Goal: Task Accomplishment & Management: Complete application form

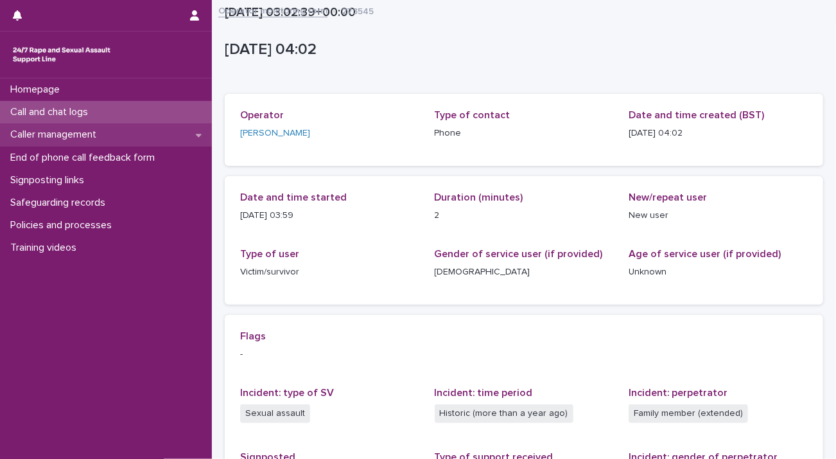
scroll to position [224, 0]
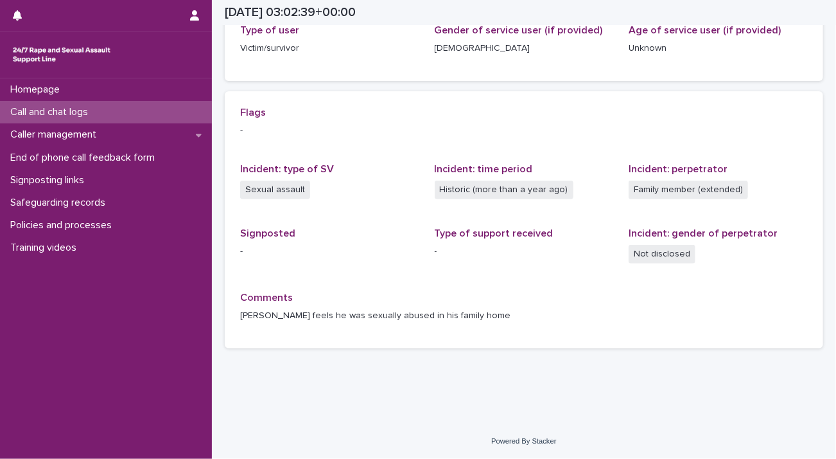
click at [69, 112] on p "Call and chat logs" at bounding box center [51, 112] width 93 height 12
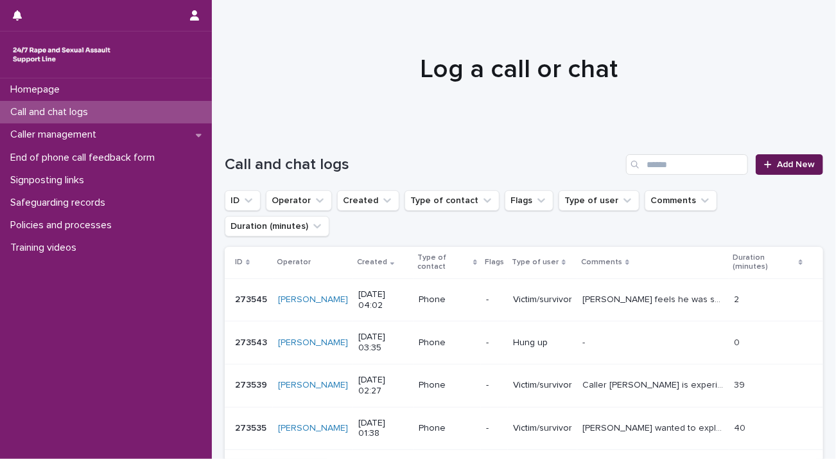
click at [777, 161] on span "Add New" at bounding box center [796, 164] width 38 height 9
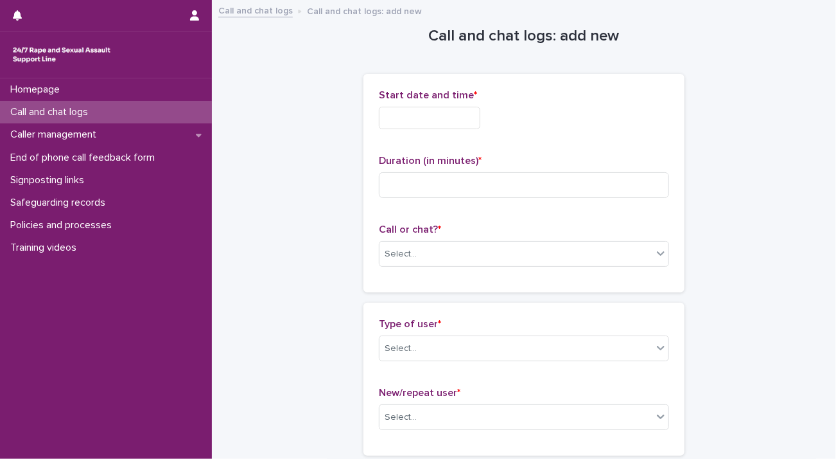
click at [433, 119] on input "text" at bounding box center [430, 118] width 102 height 22
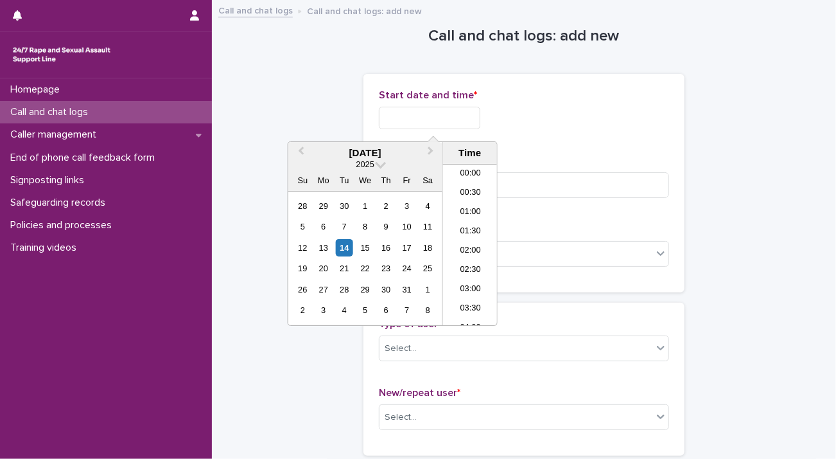
scroll to position [103, 0]
click at [468, 220] on li "04:00" at bounding box center [470, 225] width 55 height 19
click at [476, 120] on input "**********" at bounding box center [430, 118] width 102 height 22
type input "**********"
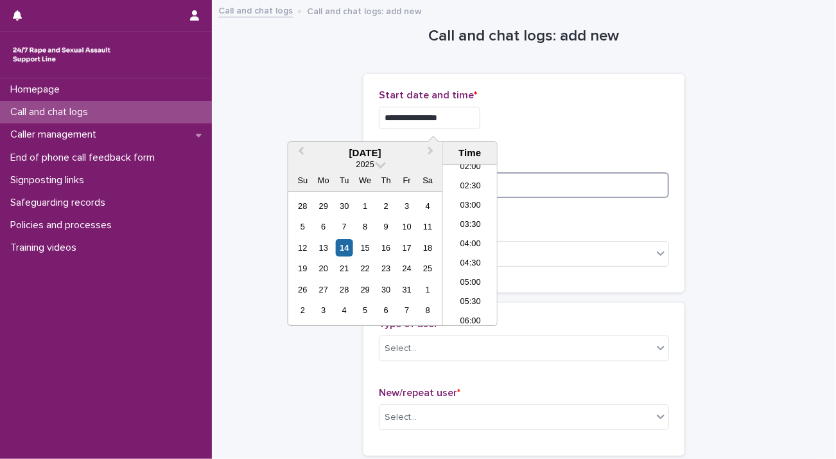
click at [533, 187] on input at bounding box center [524, 185] width 290 height 26
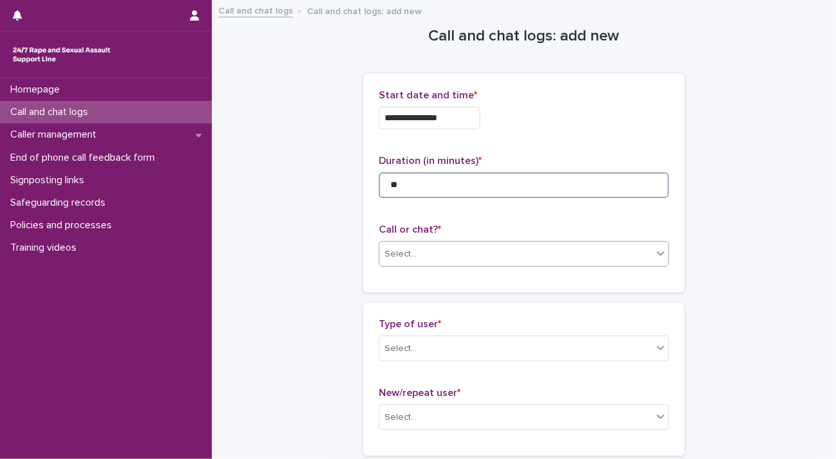
type input "**"
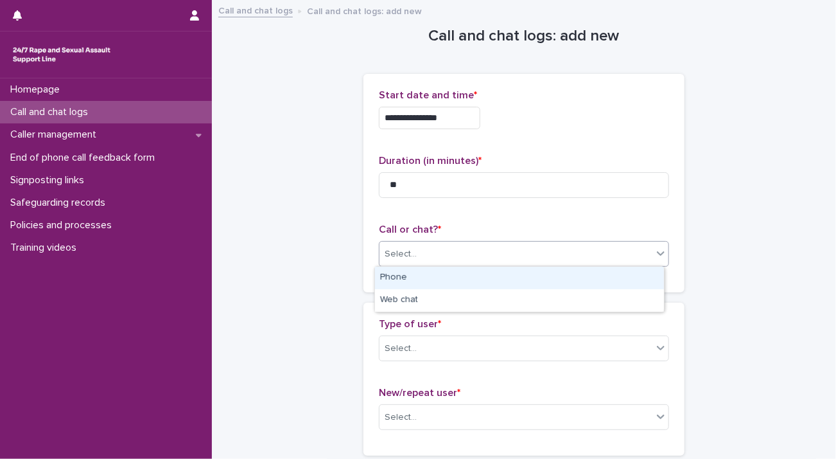
click at [470, 258] on div "Select..." at bounding box center [516, 253] width 273 height 21
click at [465, 280] on div "Phone" at bounding box center [519, 278] width 289 height 22
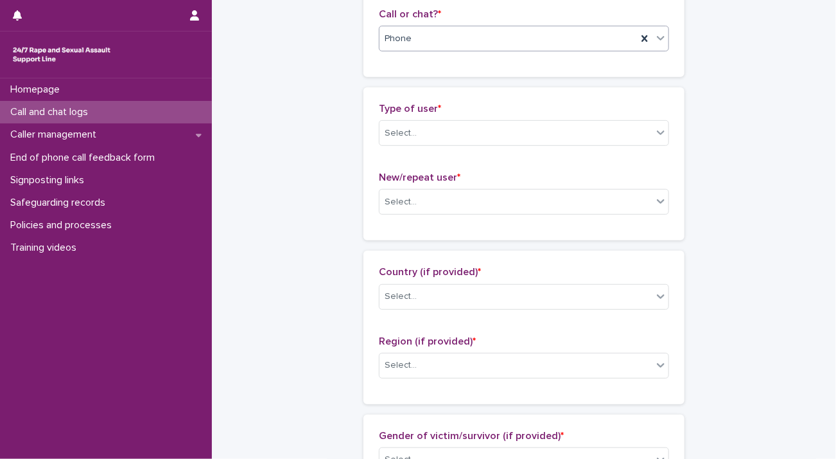
scroll to position [193, 0]
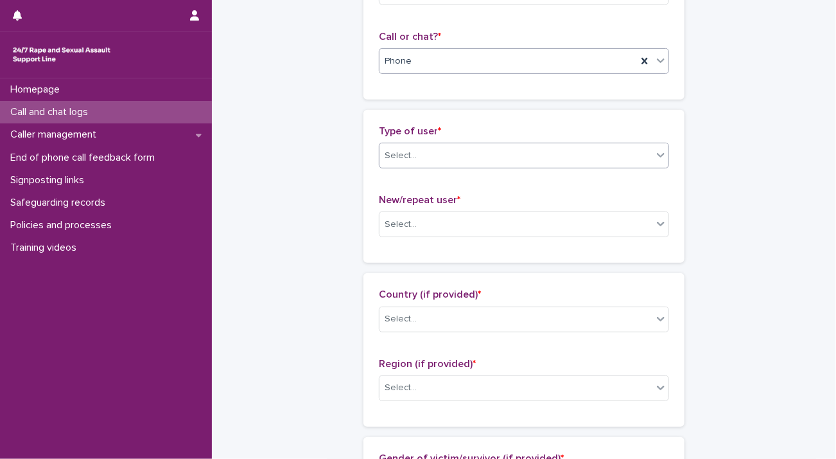
click at [479, 157] on div "Select..." at bounding box center [516, 155] width 273 height 21
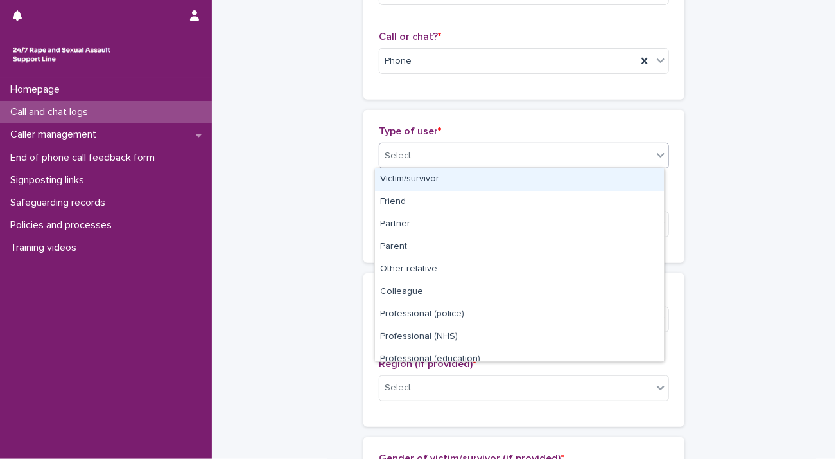
click at [479, 183] on div "Victim/survivor" at bounding box center [519, 179] width 289 height 22
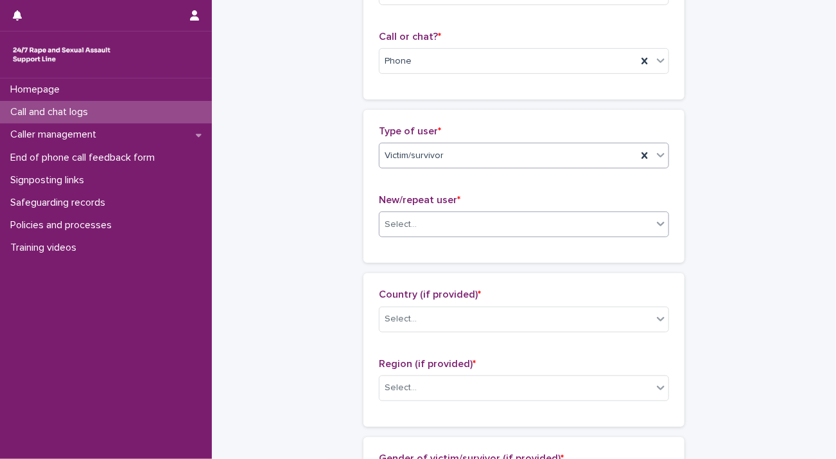
click at [481, 223] on div "Select..." at bounding box center [516, 224] width 273 height 21
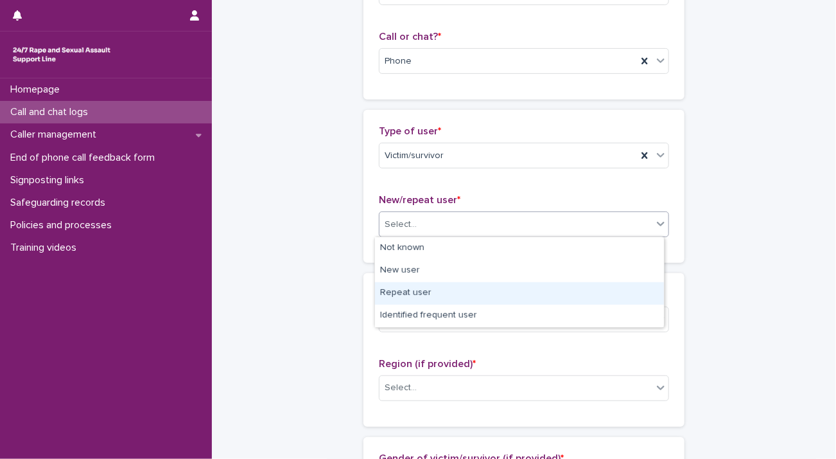
click at [463, 293] on div "Repeat user" at bounding box center [519, 293] width 289 height 22
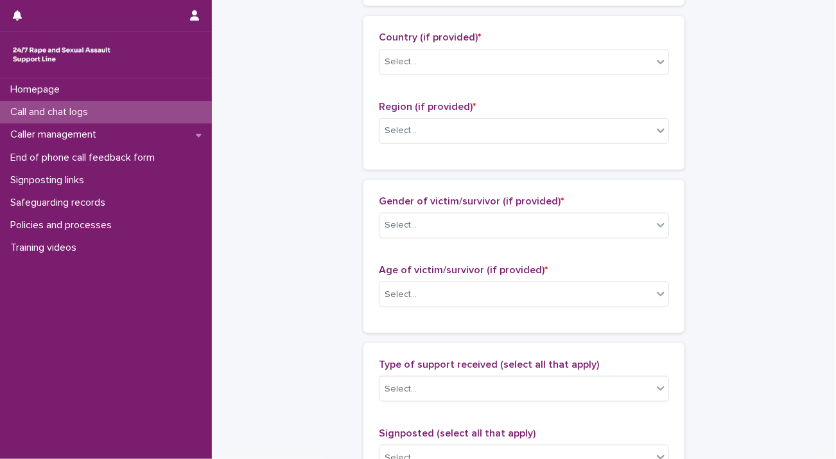
scroll to position [514, 0]
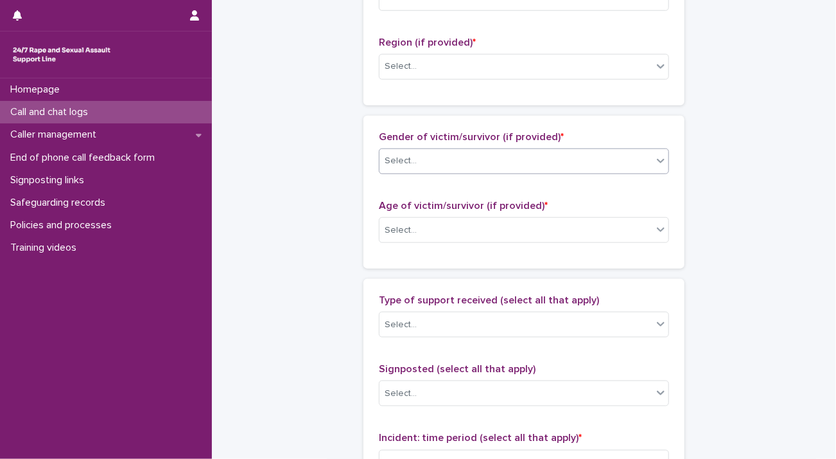
click at [464, 152] on div "Select..." at bounding box center [516, 160] width 273 height 21
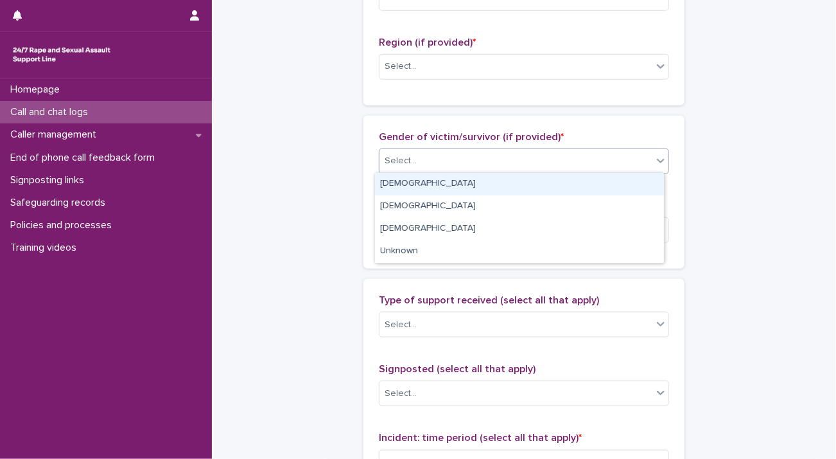
drag, startPoint x: 463, startPoint y: 183, endPoint x: 461, endPoint y: 199, distance: 15.5
click at [462, 184] on div "[DEMOGRAPHIC_DATA]" at bounding box center [519, 184] width 289 height 22
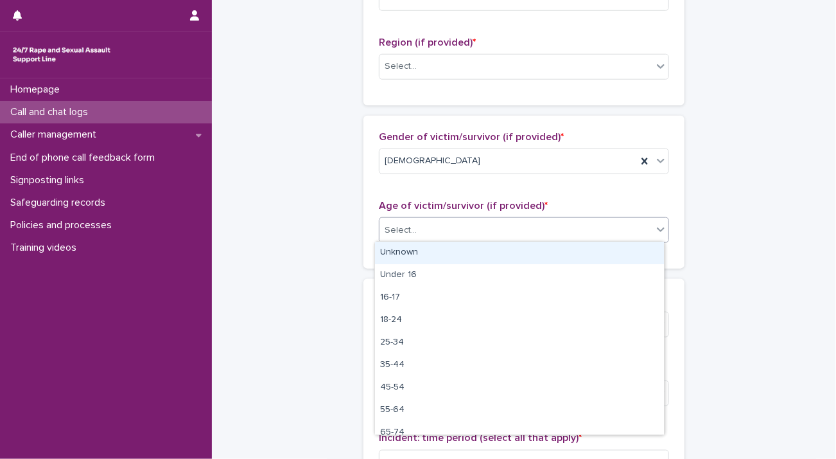
click at [463, 224] on div "Select..." at bounding box center [516, 230] width 273 height 21
click at [462, 250] on div "Unknown" at bounding box center [519, 253] width 289 height 22
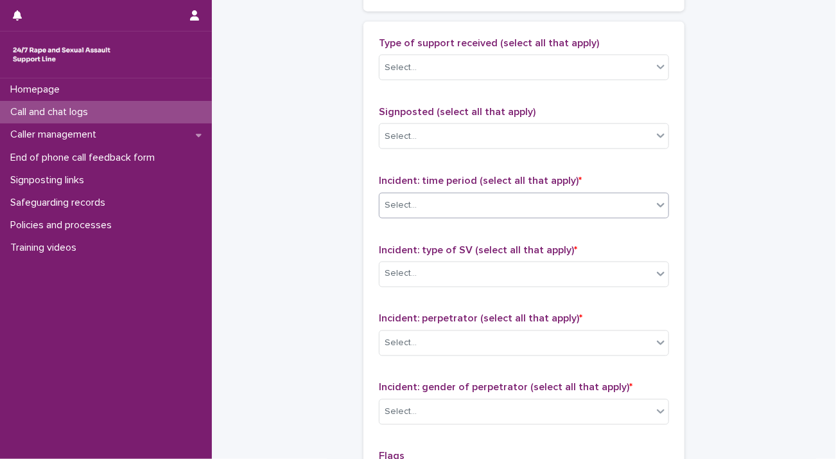
scroll to position [835, 0]
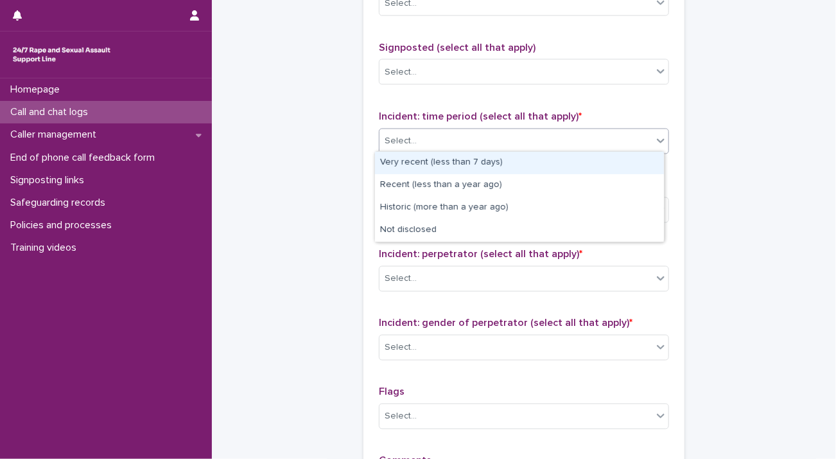
click at [468, 134] on div "Select..." at bounding box center [516, 140] width 273 height 21
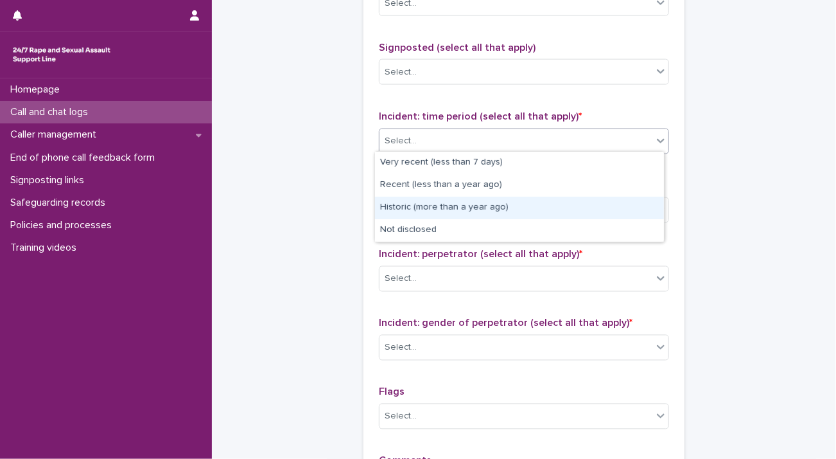
click at [454, 209] on div "Historic (more than a year ago)" at bounding box center [519, 208] width 289 height 22
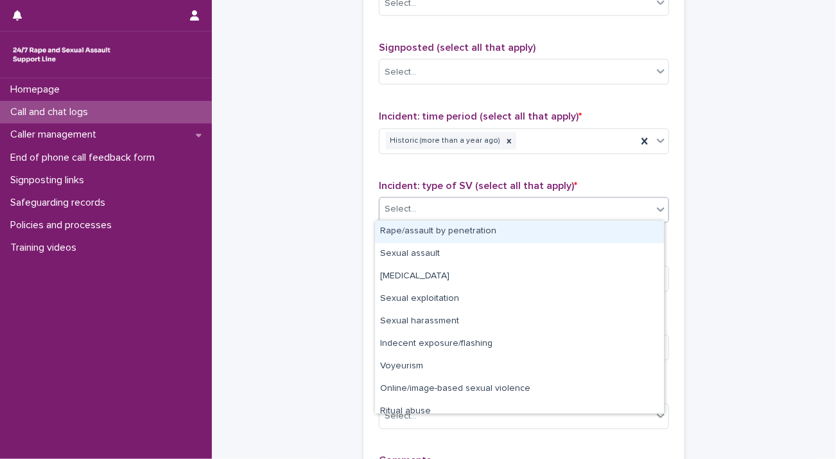
click at [447, 215] on div "Select..." at bounding box center [516, 209] width 273 height 21
click at [449, 233] on div "Rape/assault by penetration" at bounding box center [519, 231] width 289 height 22
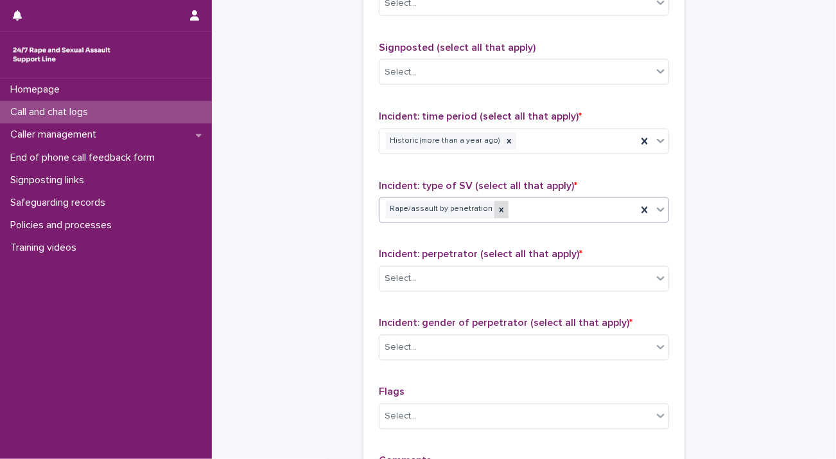
click at [497, 206] on icon at bounding box center [501, 210] width 9 height 9
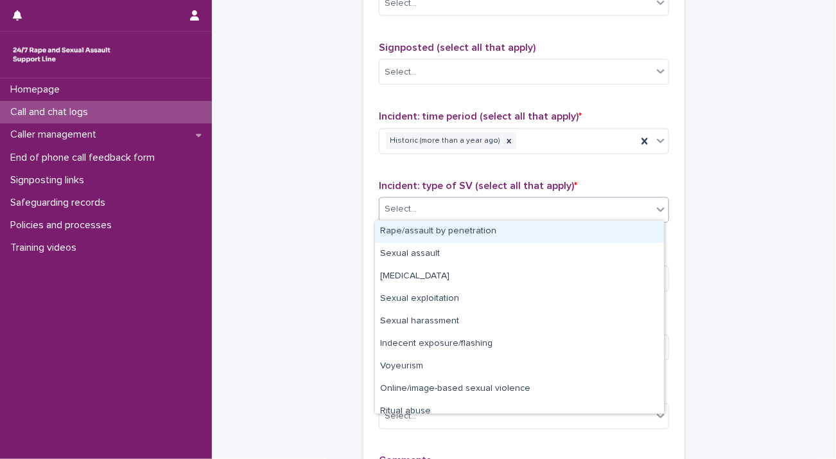
click at [655, 206] on icon at bounding box center [661, 209] width 13 height 13
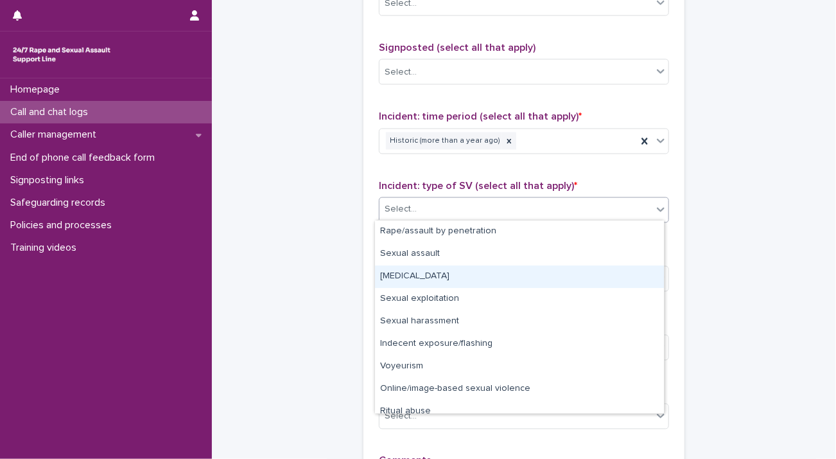
click at [489, 272] on div "[MEDICAL_DATA]" at bounding box center [519, 276] width 289 height 22
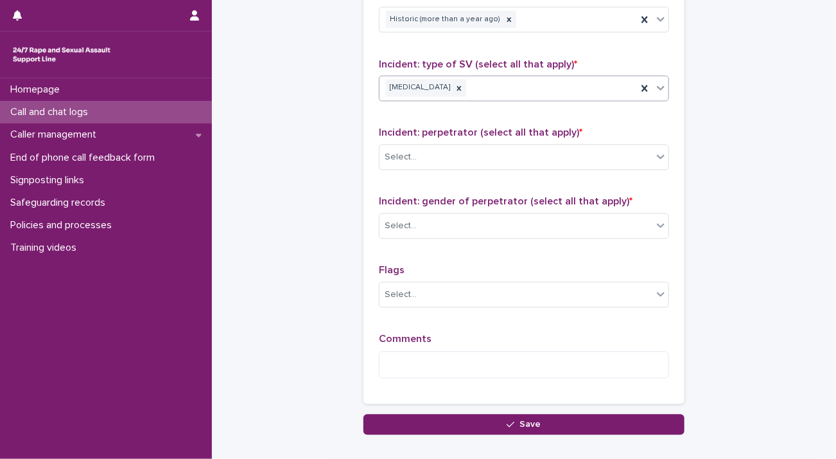
scroll to position [964, 0]
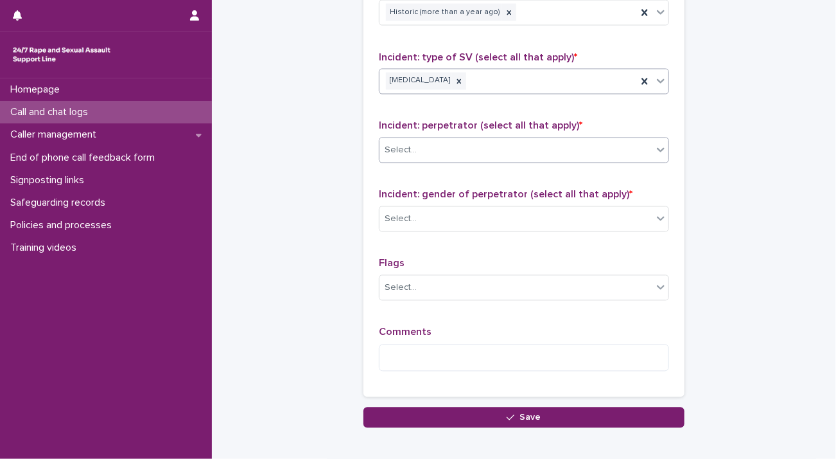
click at [457, 150] on div "Select..." at bounding box center [516, 150] width 273 height 21
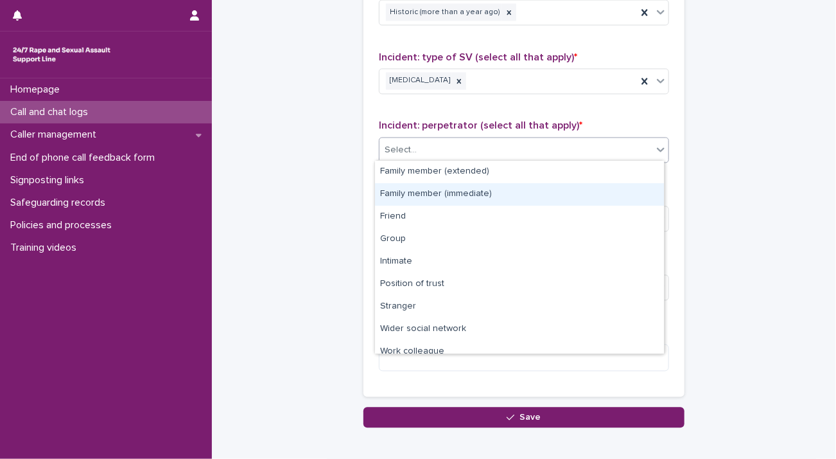
click at [449, 199] on div "Family member (immediate)" at bounding box center [519, 194] width 289 height 22
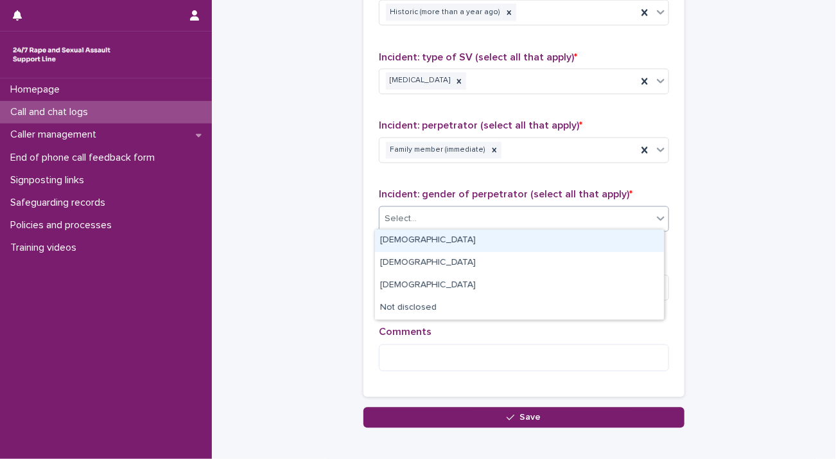
drag, startPoint x: 447, startPoint y: 216, endPoint x: 445, endPoint y: 226, distance: 10.5
click at [447, 218] on div "Select..." at bounding box center [516, 219] width 273 height 21
drag, startPoint x: 441, startPoint y: 241, endPoint x: 465, endPoint y: 250, distance: 25.4
click at [443, 243] on div "[DEMOGRAPHIC_DATA]" at bounding box center [519, 240] width 289 height 22
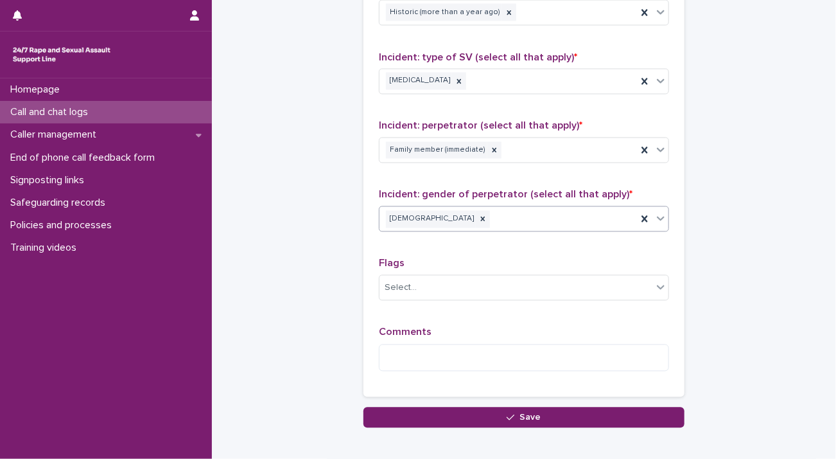
click at [439, 339] on div "Comments" at bounding box center [524, 353] width 290 height 55
click at [434, 348] on textarea at bounding box center [524, 358] width 290 height 28
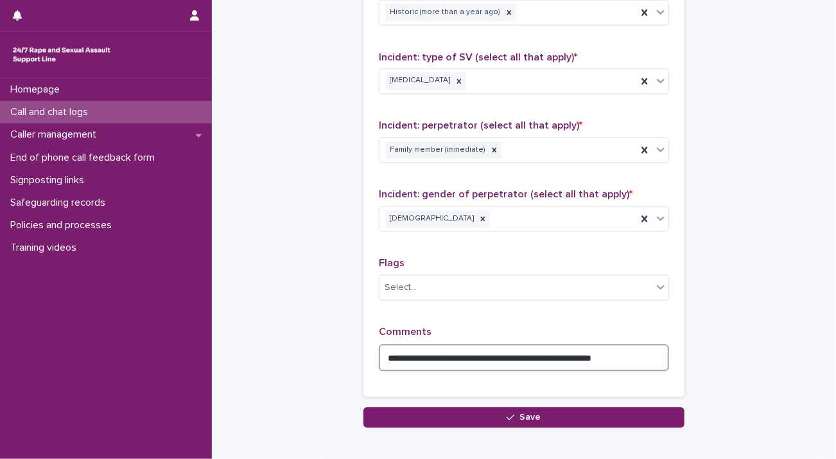
click at [445, 353] on textarea "**********" at bounding box center [524, 358] width 290 height 28
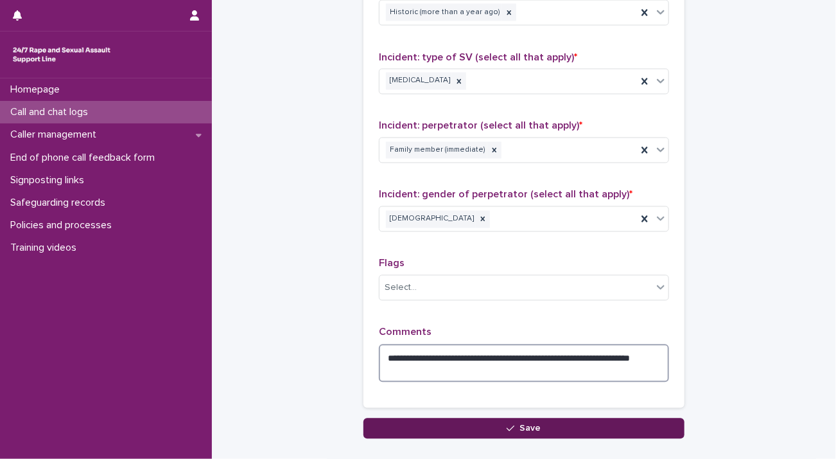
type textarea "**********"
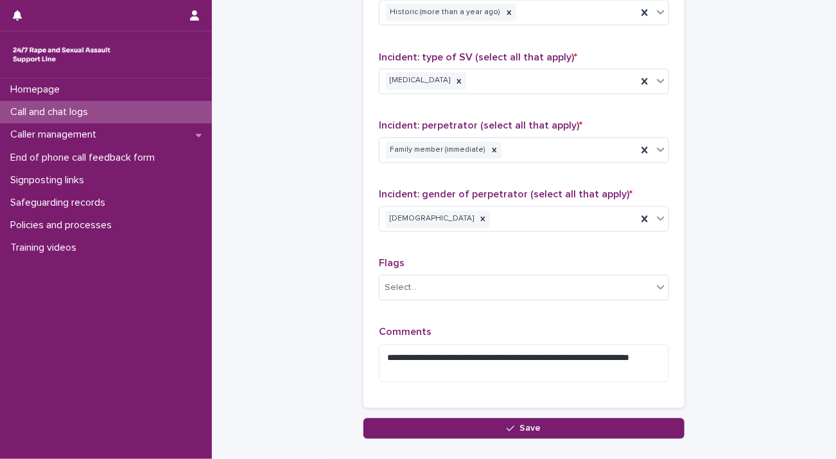
click at [472, 425] on button "Save" at bounding box center [524, 428] width 321 height 21
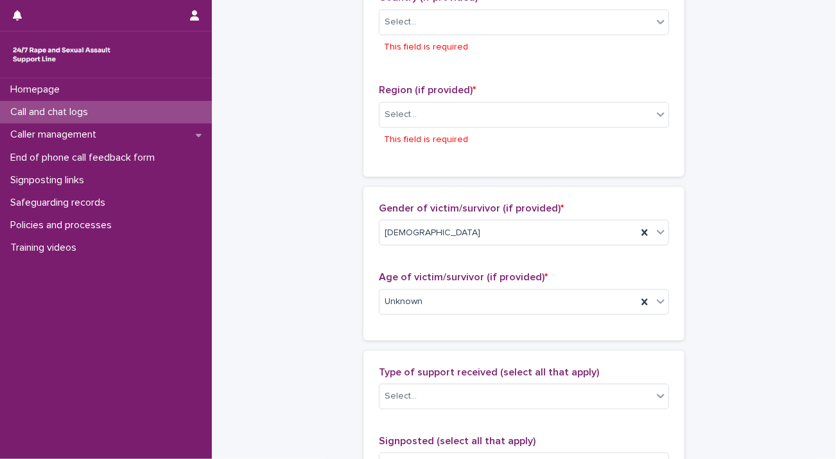
scroll to position [425, 0]
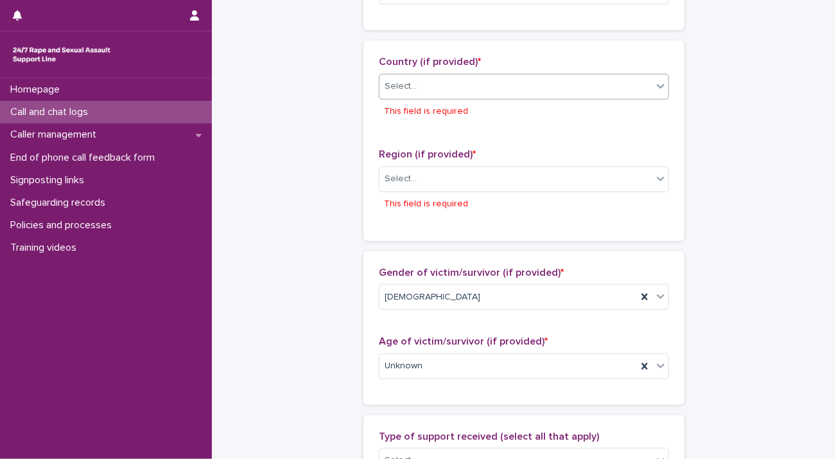
click at [639, 91] on div "Select..." at bounding box center [516, 86] width 273 height 21
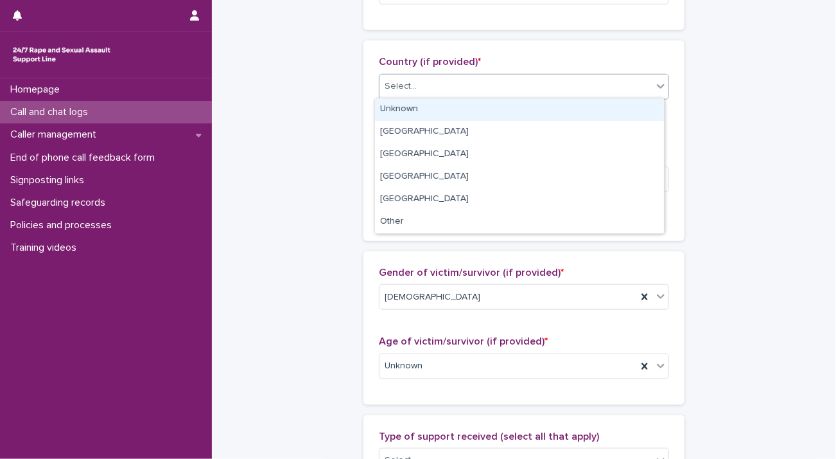
click at [617, 107] on div "Unknown" at bounding box center [519, 109] width 289 height 22
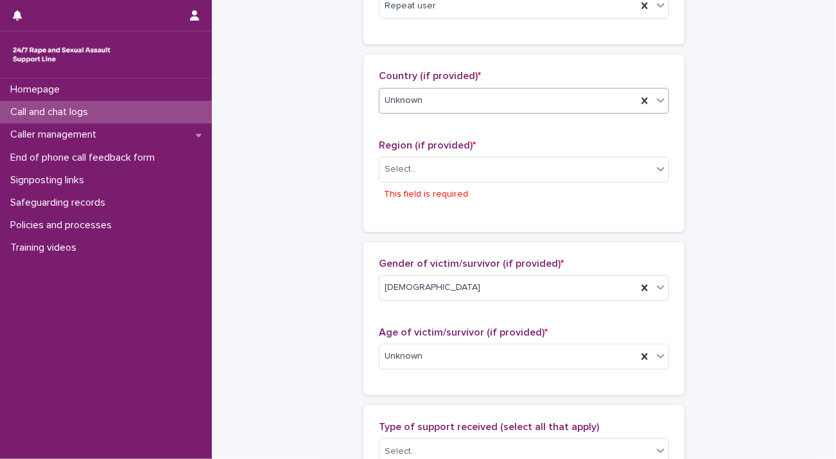
scroll to position [404, 0]
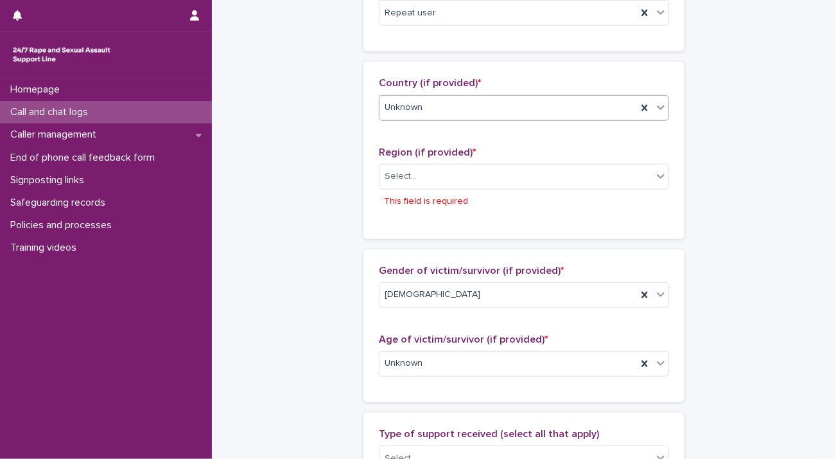
click at [614, 188] on div "Select... This field is required" at bounding box center [524, 188] width 290 height 49
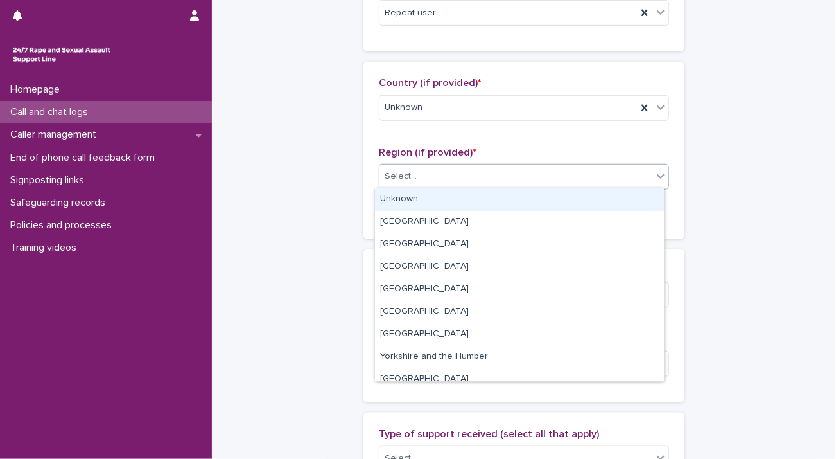
click at [601, 184] on div "Select..." at bounding box center [516, 176] width 273 height 21
click at [587, 204] on div "Unknown" at bounding box center [519, 199] width 289 height 22
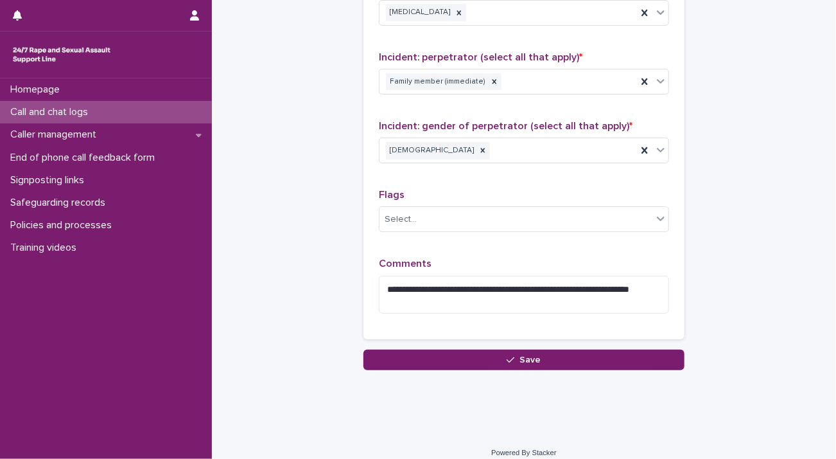
scroll to position [1041, 0]
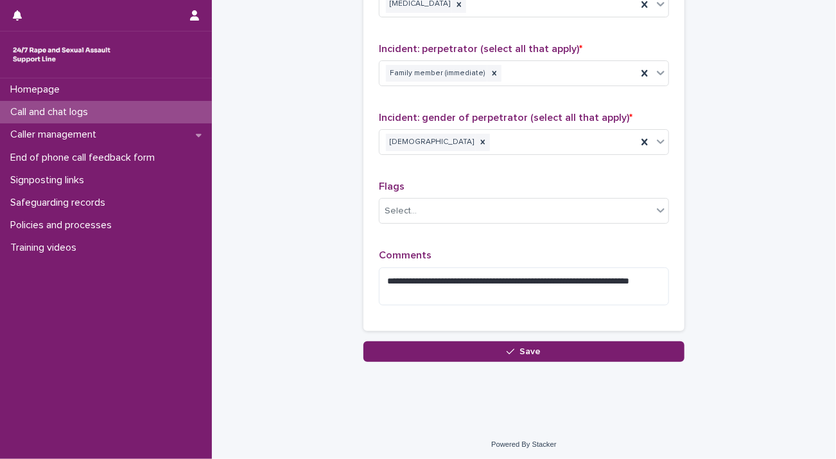
click at [445, 330] on div "**********" at bounding box center [524, 46] width 321 height 589
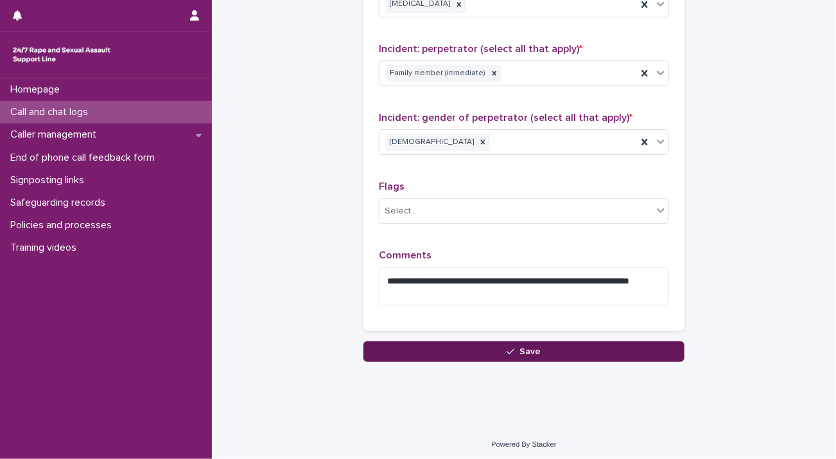
click at [445, 353] on button "Save" at bounding box center [524, 351] width 321 height 21
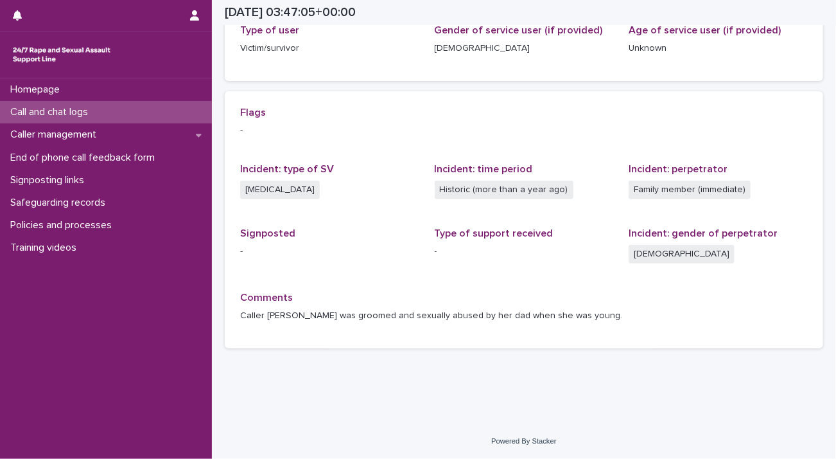
scroll to position [224, 0]
click at [55, 221] on p "Policies and processes" at bounding box center [63, 225] width 117 height 12
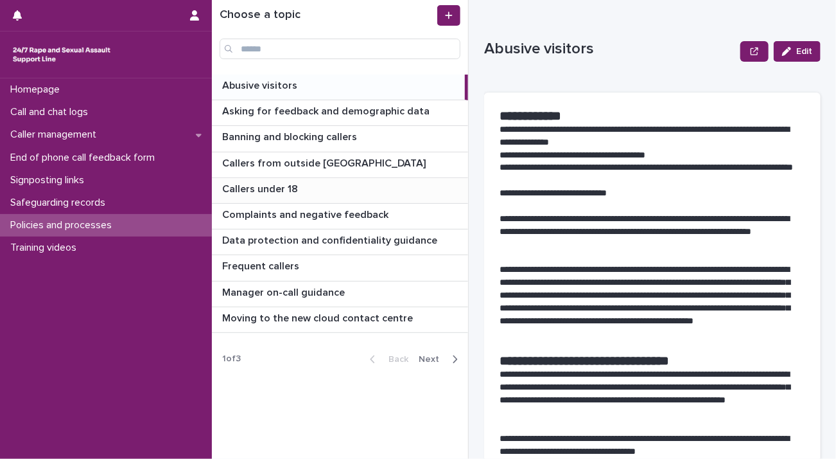
click at [274, 186] on p "Callers under 18" at bounding box center [261, 188] width 78 height 15
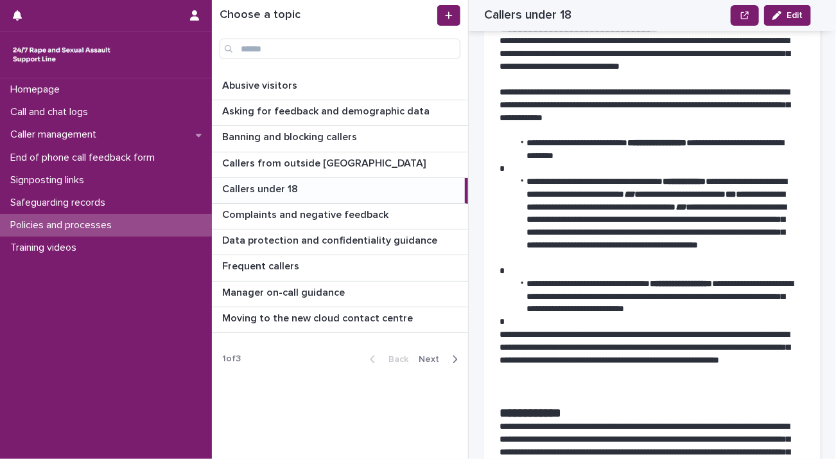
scroll to position [321, 0]
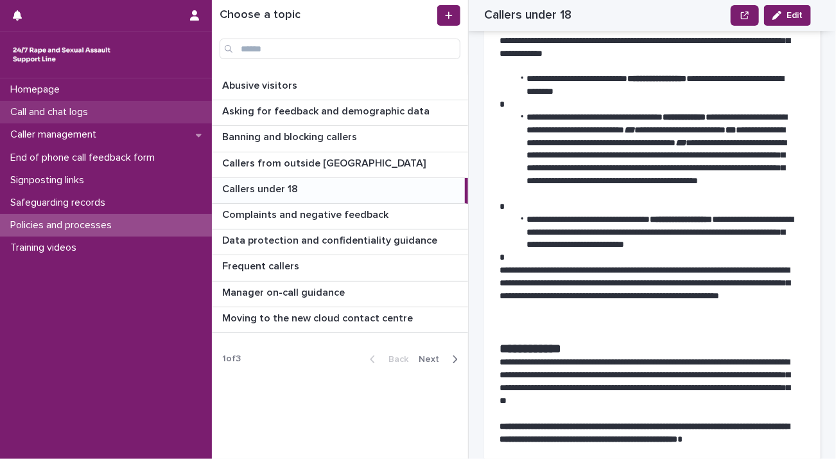
click at [51, 105] on div "Call and chat logs" at bounding box center [106, 112] width 212 height 22
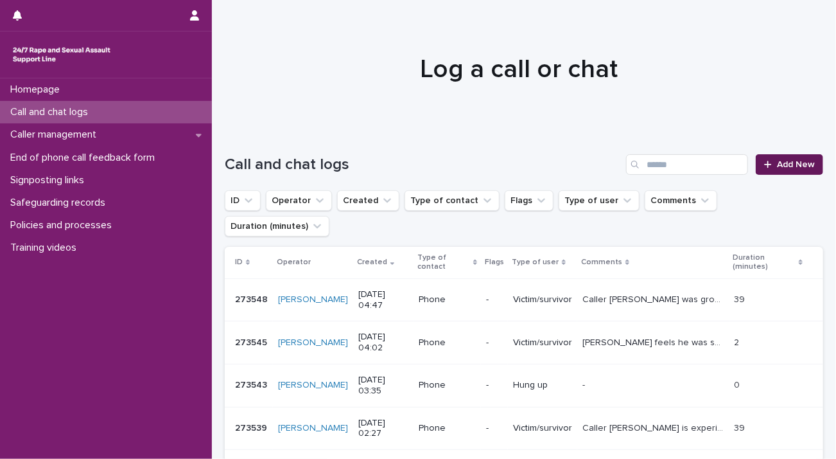
click at [776, 171] on link "Add New" at bounding box center [789, 164] width 67 height 21
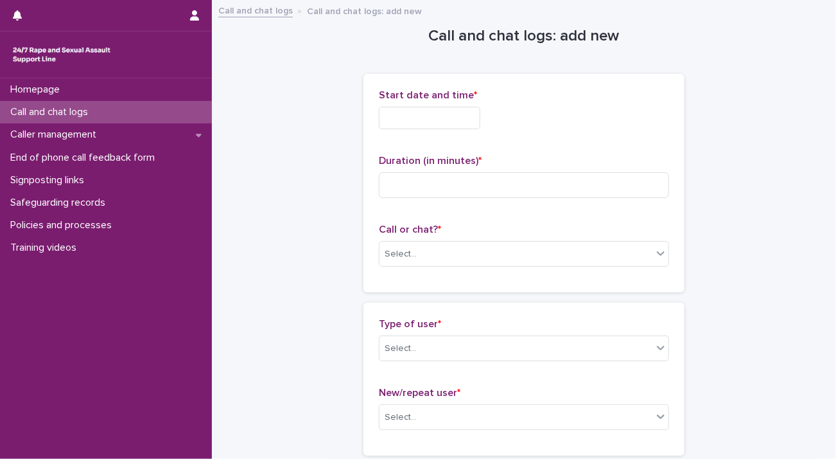
click at [414, 136] on div "Start date and time *" at bounding box center [524, 114] width 290 height 50
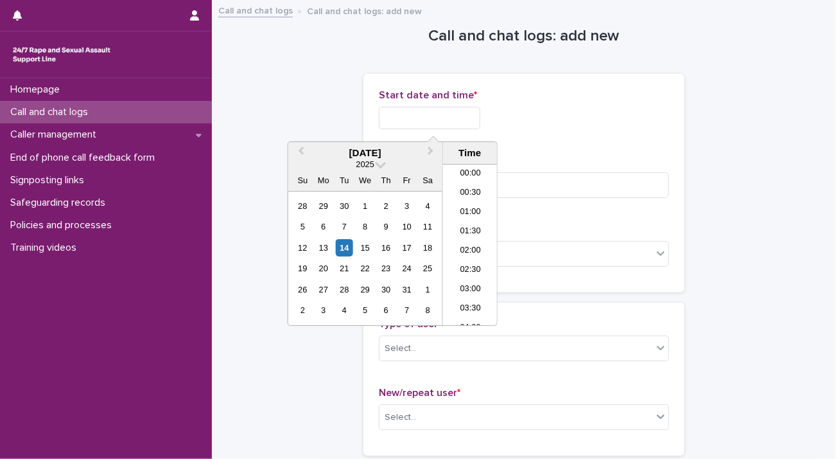
click at [416, 121] on input "text" at bounding box center [430, 118] width 102 height 22
click at [475, 245] on li "05:00" at bounding box center [470, 244] width 55 height 19
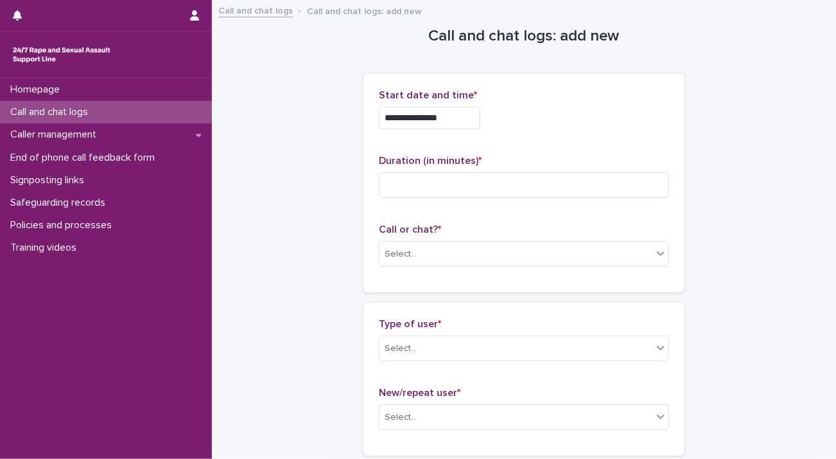
click at [463, 113] on input "**********" at bounding box center [430, 118] width 102 height 22
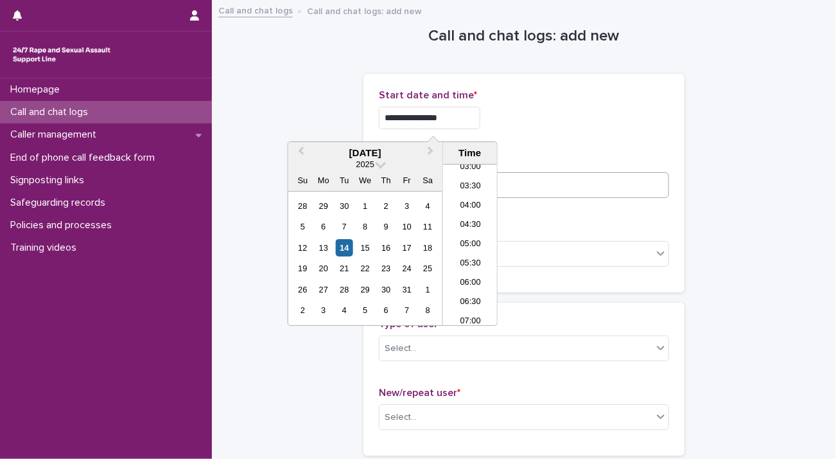
type input "**********"
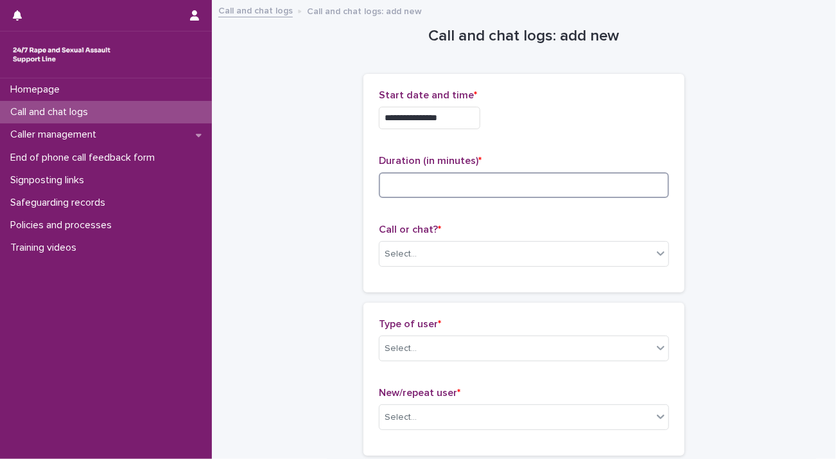
click at [542, 186] on input at bounding box center [524, 185] width 290 height 26
type input "**"
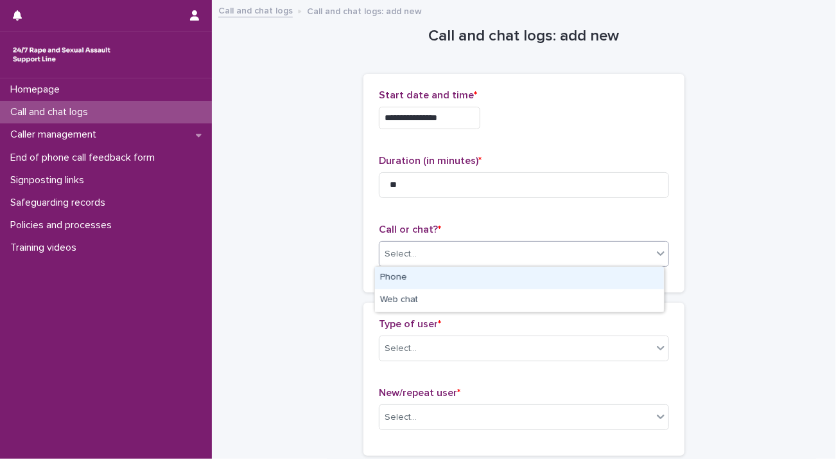
drag, startPoint x: 418, startPoint y: 245, endPoint x: 418, endPoint y: 278, distance: 32.8
click at [418, 247] on div "Select..." at bounding box center [516, 253] width 273 height 21
click at [416, 285] on div "Phone" at bounding box center [519, 278] width 289 height 22
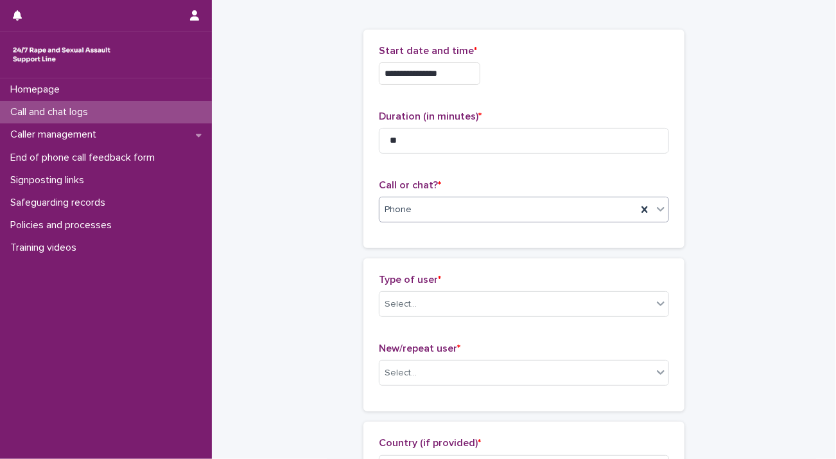
scroll to position [193, 0]
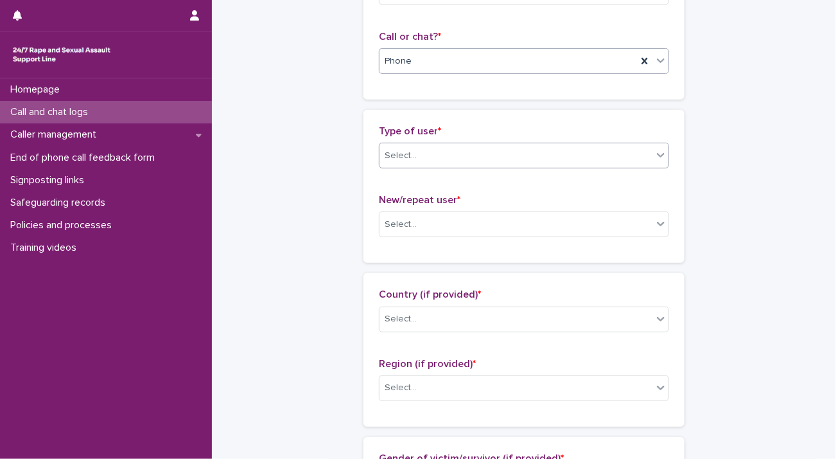
click at [432, 152] on div "Select..." at bounding box center [516, 155] width 273 height 21
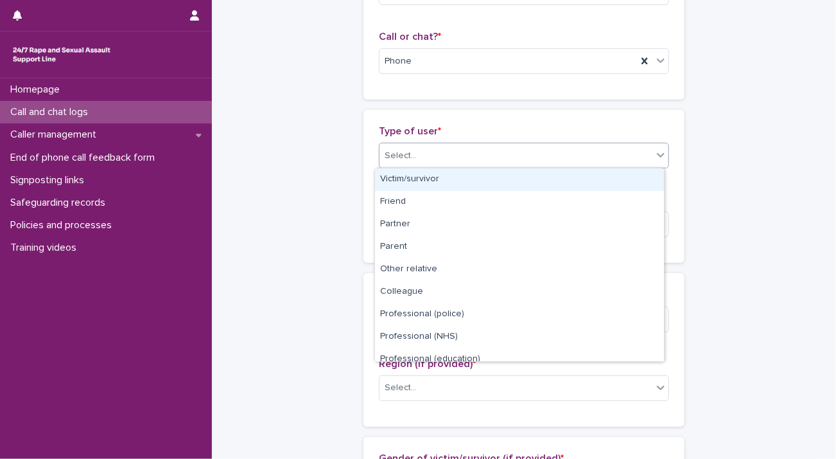
drag, startPoint x: 441, startPoint y: 191, endPoint x: 443, endPoint y: 184, distance: 7.9
click at [443, 184] on div "Victim/survivor" at bounding box center [519, 179] width 289 height 22
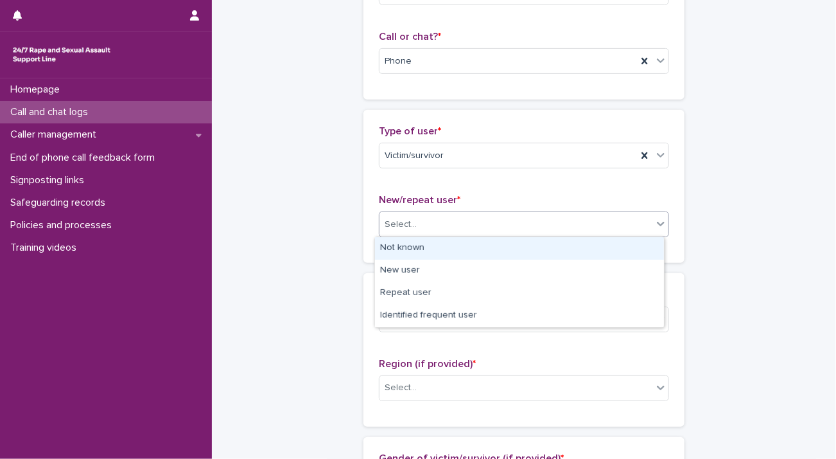
click at [445, 219] on div "Select..." at bounding box center [516, 224] width 273 height 21
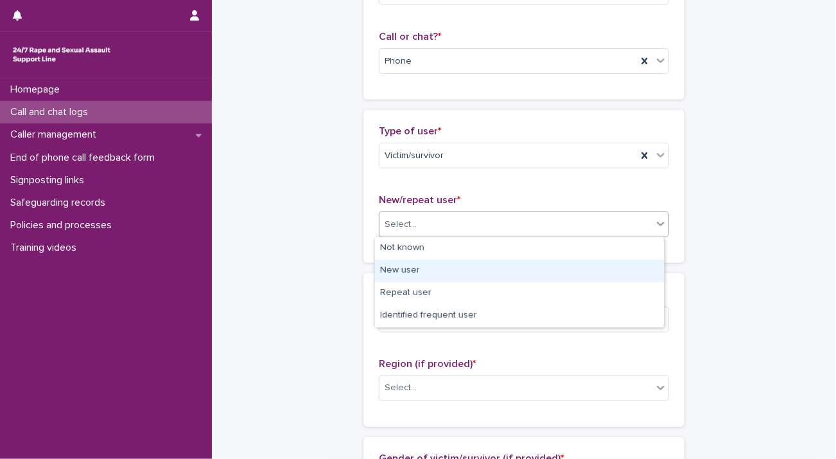
click at [442, 268] on div "New user" at bounding box center [519, 271] width 289 height 22
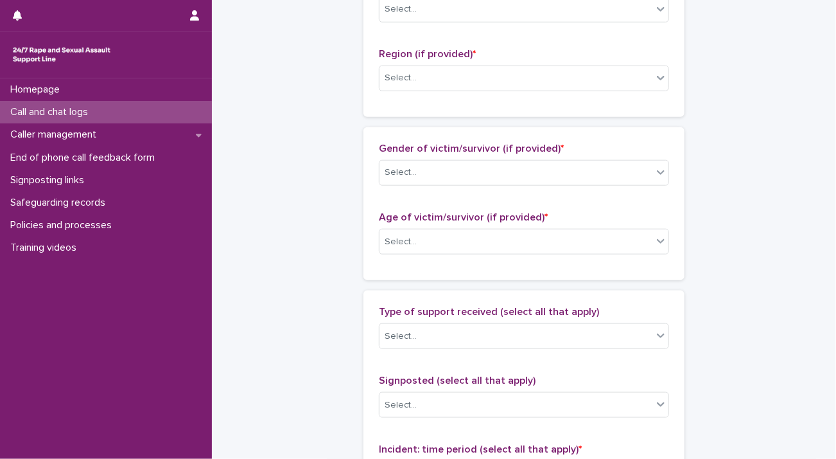
scroll to position [450, 0]
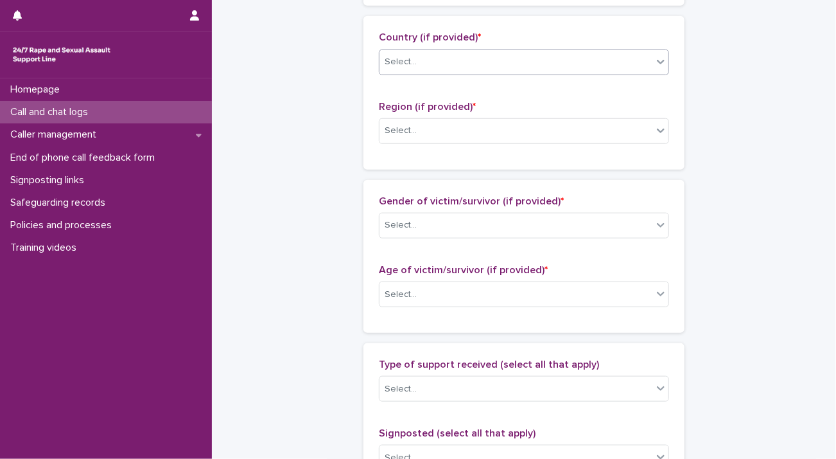
click at [437, 57] on div "Select..." at bounding box center [516, 61] width 273 height 21
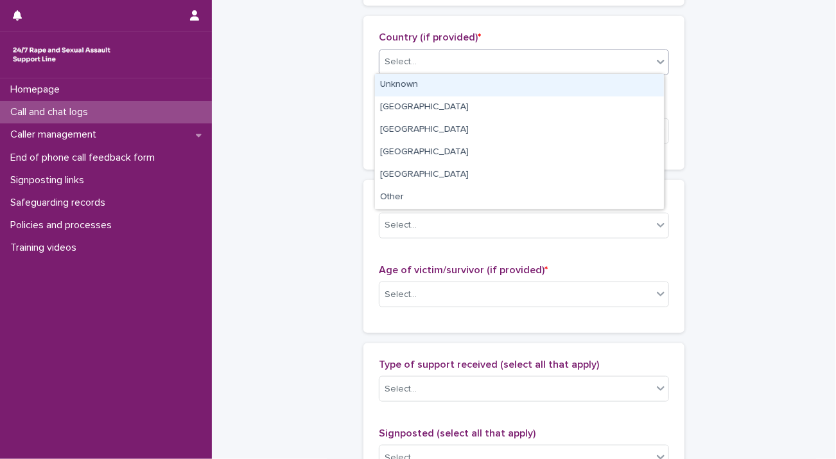
click at [439, 88] on div "Unknown" at bounding box center [519, 85] width 289 height 22
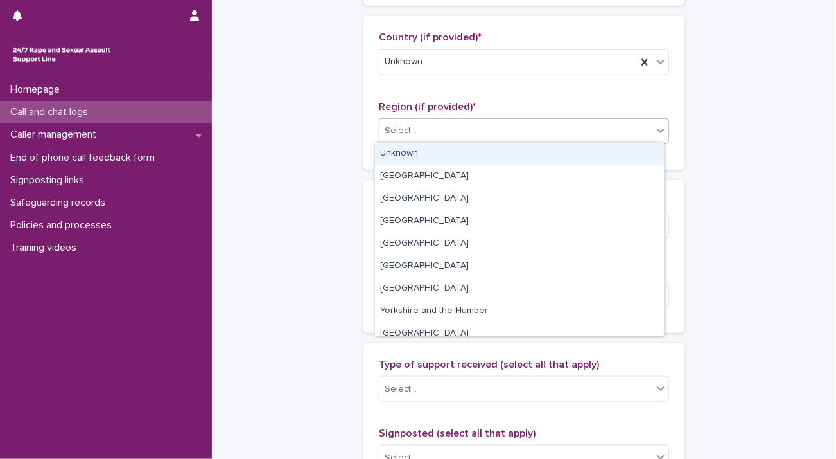
click at [440, 122] on div "Select..." at bounding box center [516, 130] width 273 height 21
click at [443, 152] on div "Unknown" at bounding box center [519, 154] width 289 height 22
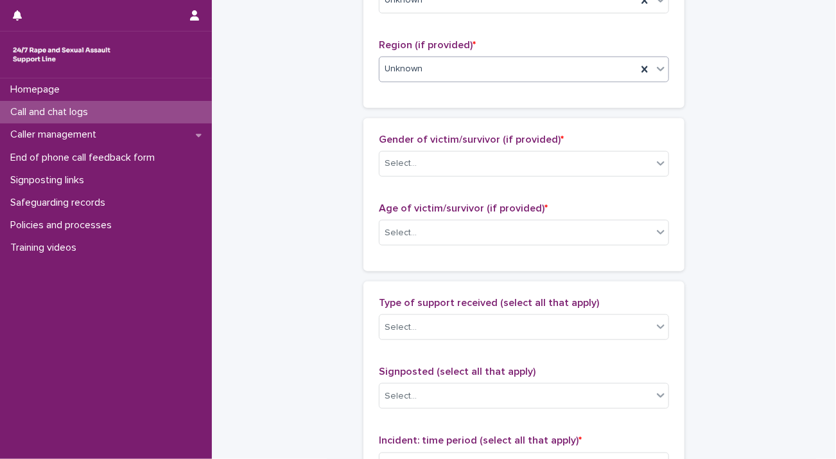
scroll to position [578, 0]
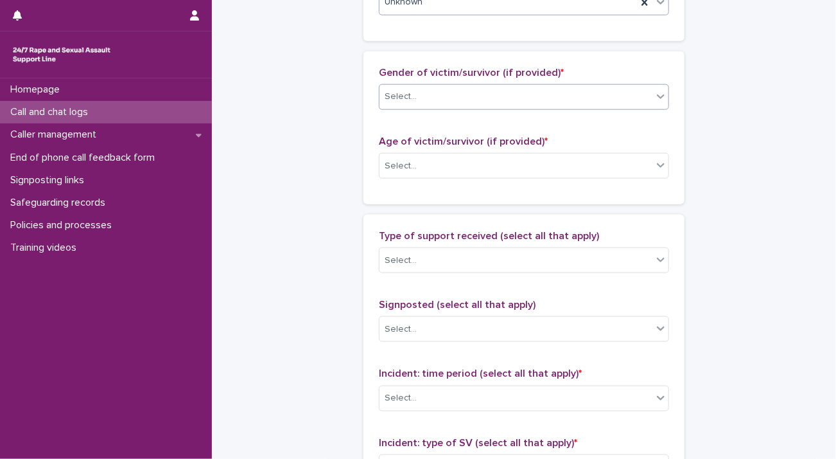
click at [437, 106] on div "Select..." at bounding box center [524, 97] width 290 height 26
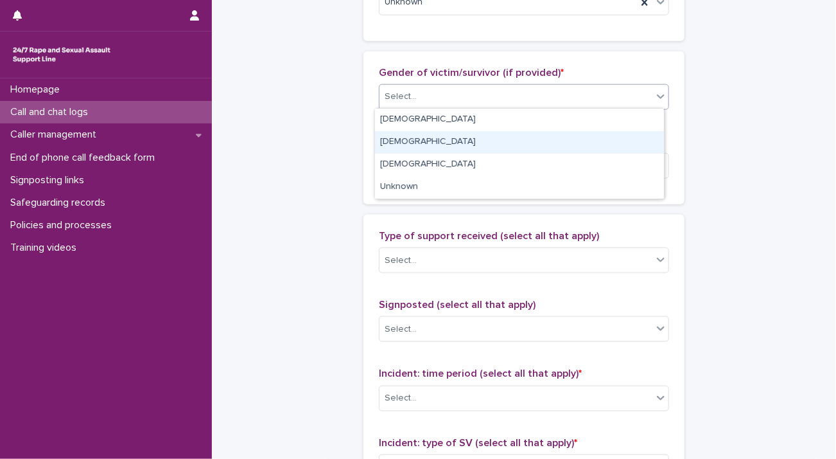
click at [436, 141] on div "[DEMOGRAPHIC_DATA]" at bounding box center [519, 142] width 289 height 22
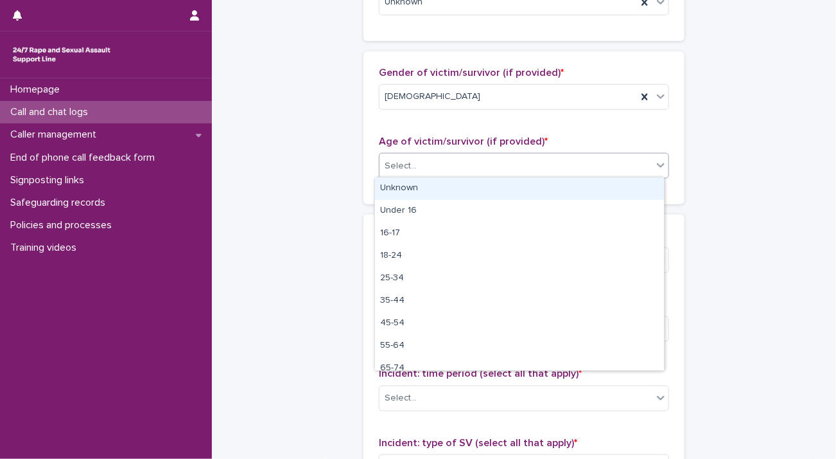
drag, startPoint x: 436, startPoint y: 157, endPoint x: 436, endPoint y: 172, distance: 15.4
click at [436, 157] on div "Select..." at bounding box center [516, 165] width 273 height 21
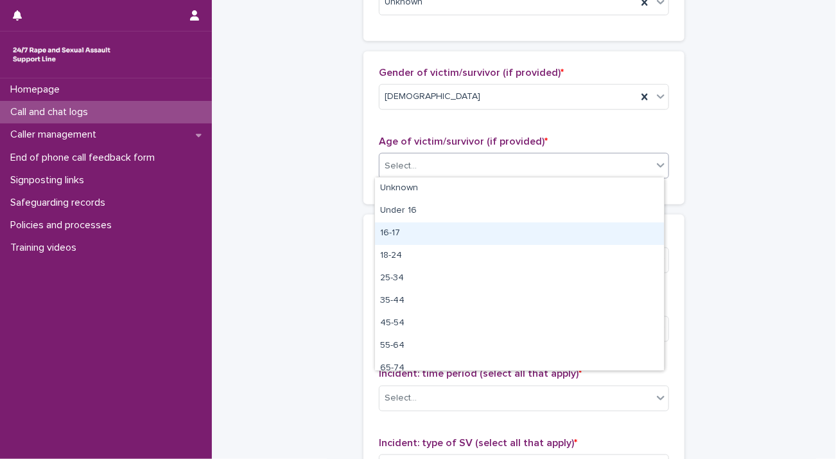
click at [429, 239] on div "16-17" at bounding box center [519, 233] width 289 height 22
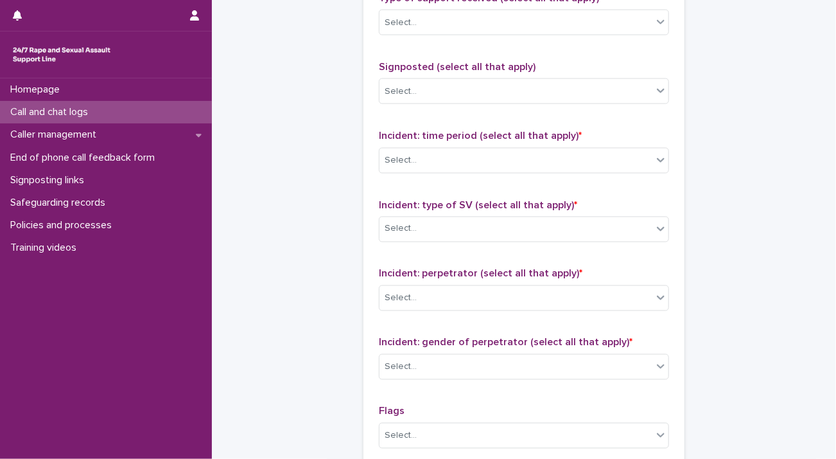
scroll to position [835, 0]
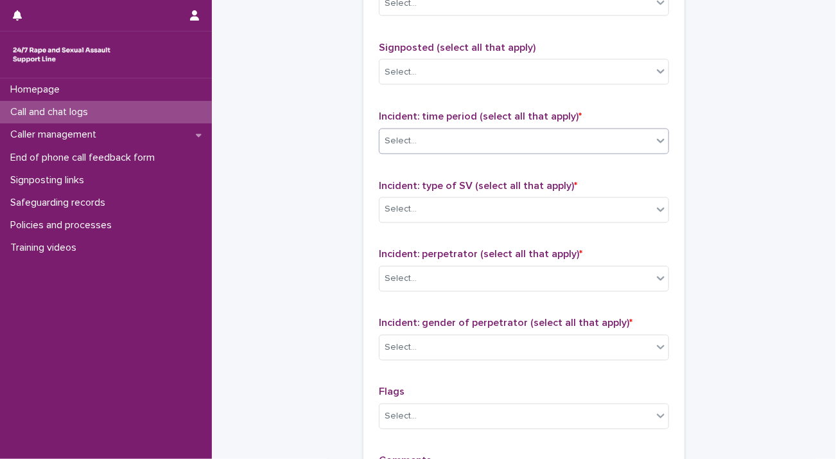
click at [439, 144] on div "Select..." at bounding box center [516, 140] width 273 height 21
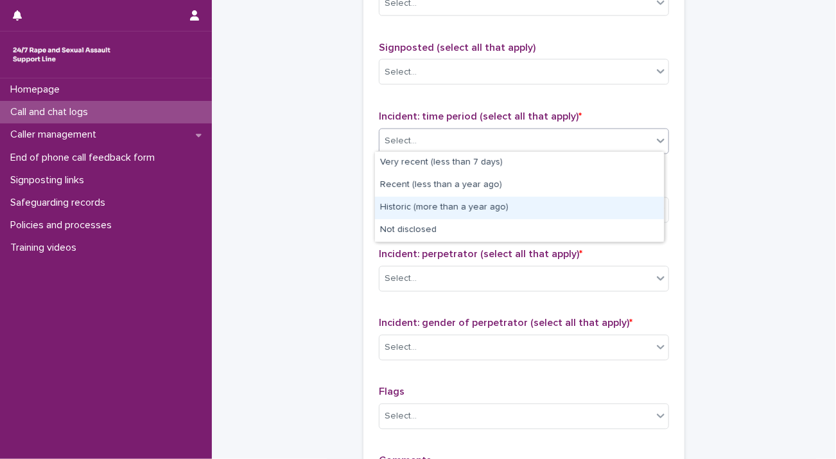
click at [437, 206] on div "Historic (more than a year ago)" at bounding box center [519, 208] width 289 height 22
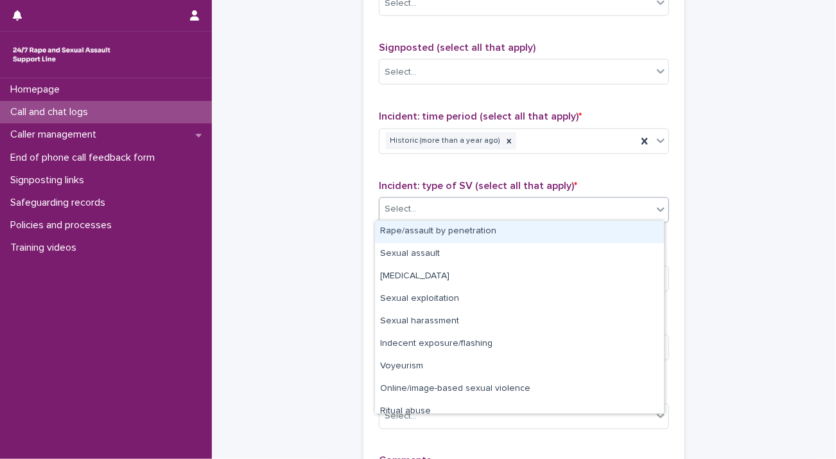
click at [437, 214] on div "Select..." at bounding box center [516, 209] width 273 height 21
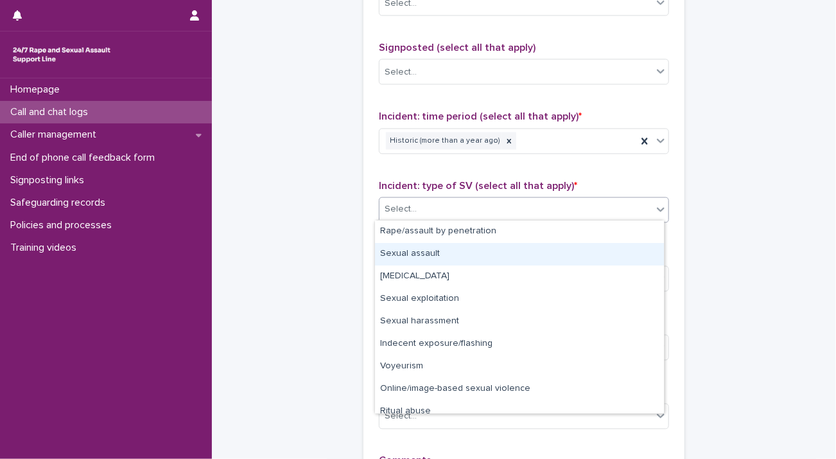
click at [443, 252] on div "Sexual assault" at bounding box center [519, 254] width 289 height 22
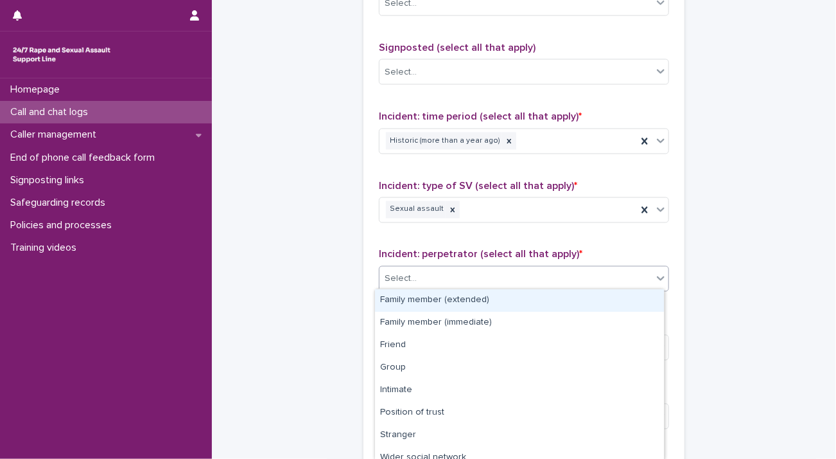
click at [448, 280] on div "Select..." at bounding box center [516, 279] width 273 height 21
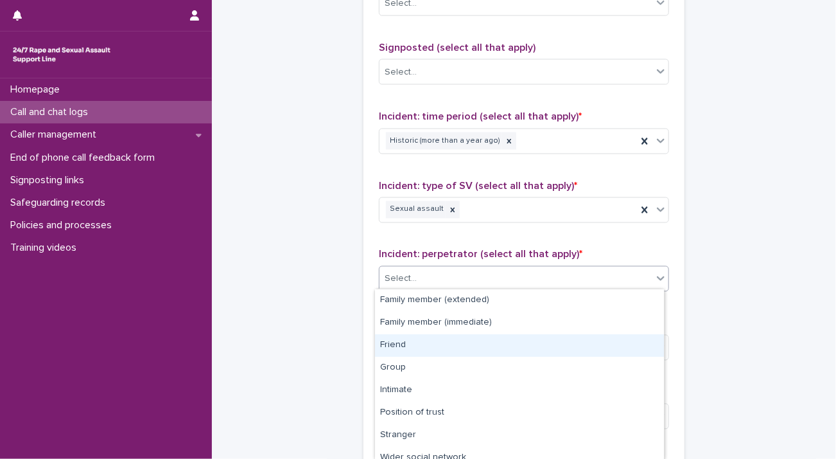
scroll to position [76, 0]
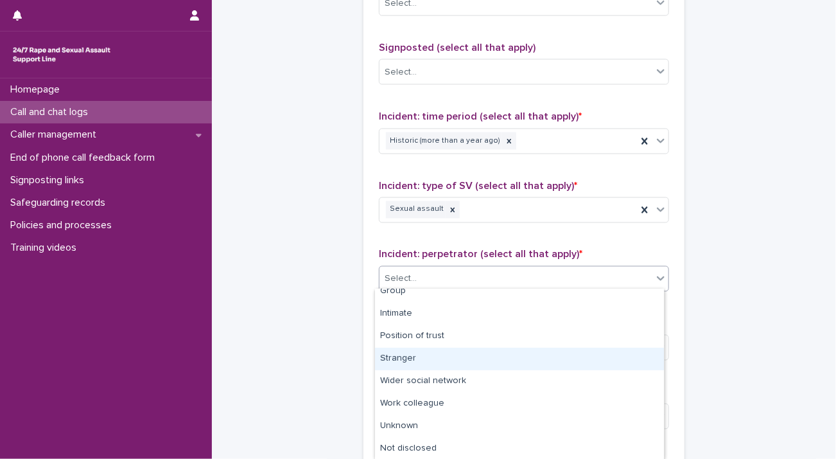
click at [439, 362] on div "Stranger" at bounding box center [519, 359] width 289 height 22
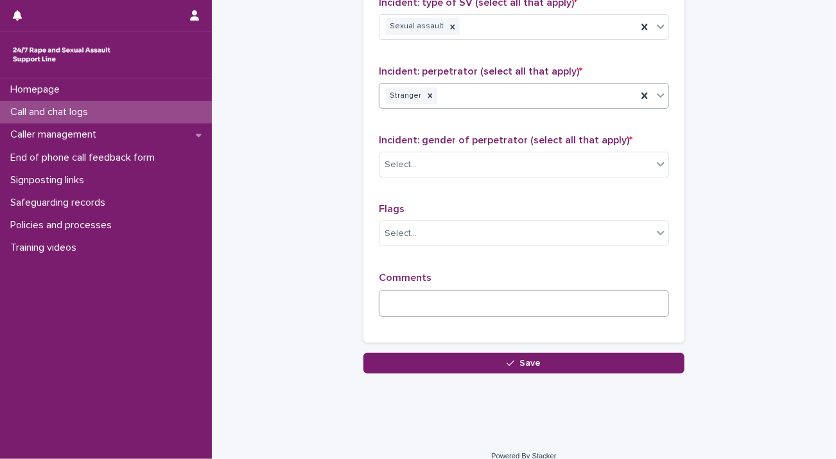
scroll to position [1028, 0]
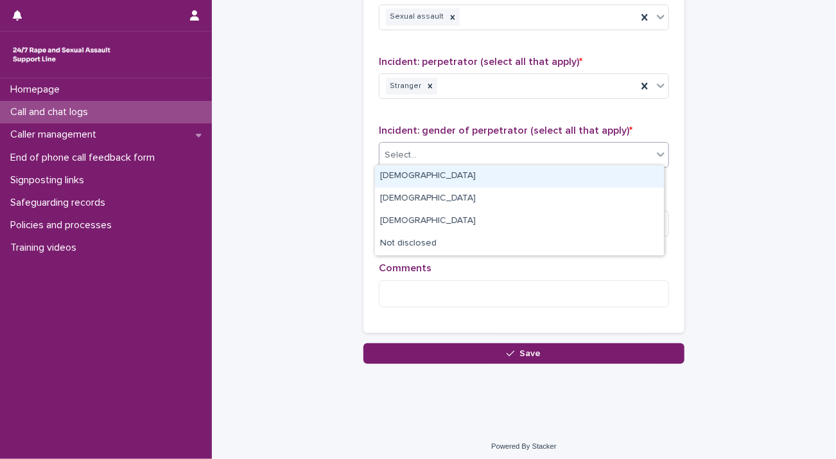
click at [446, 145] on div "Select..." at bounding box center [516, 155] width 273 height 21
click at [445, 175] on div "[DEMOGRAPHIC_DATA]" at bounding box center [519, 176] width 289 height 22
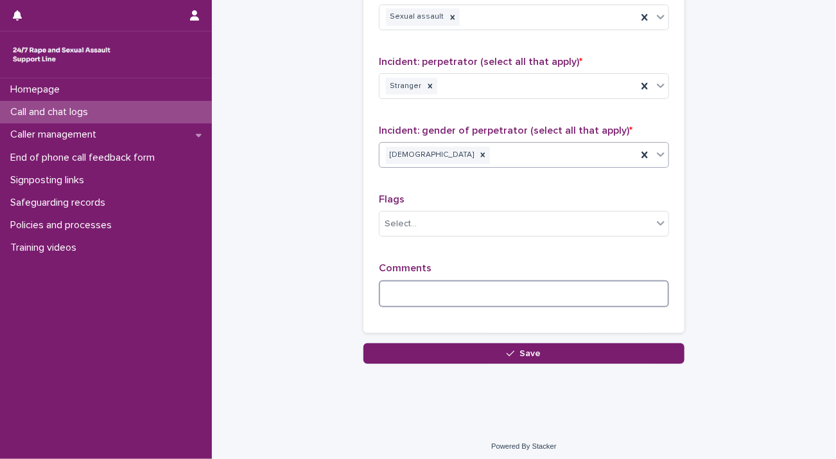
click at [430, 291] on textarea at bounding box center [524, 294] width 290 height 28
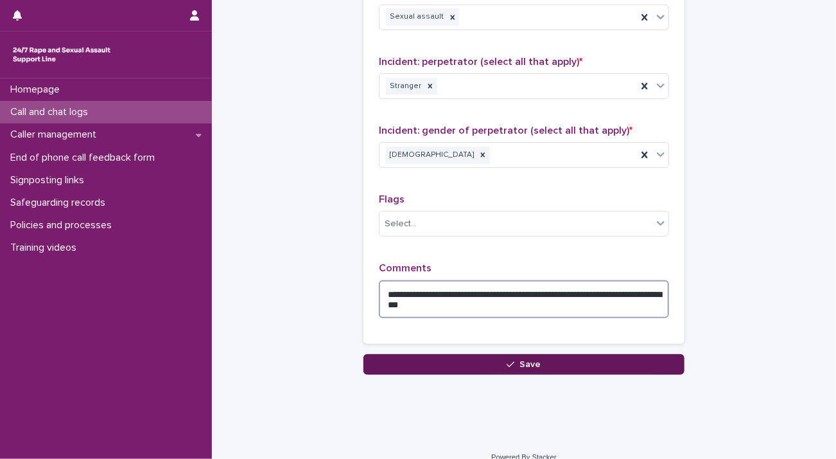
type textarea "**********"
drag, startPoint x: 463, startPoint y: 363, endPoint x: 454, endPoint y: 314, distance: 50.3
click at [463, 362] on button "Save" at bounding box center [524, 364] width 321 height 21
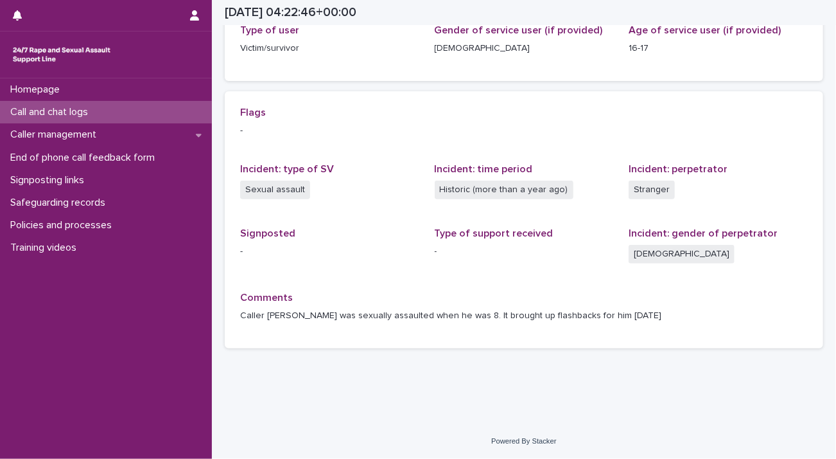
scroll to position [224, 0]
